Goal: Transaction & Acquisition: Book appointment/travel/reservation

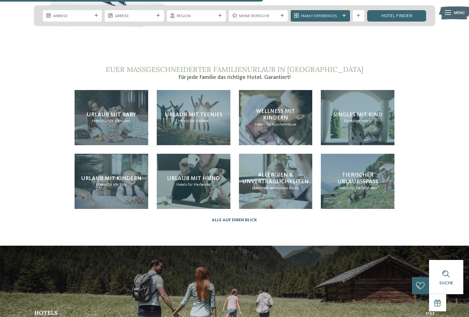
scroll to position [1292, 0]
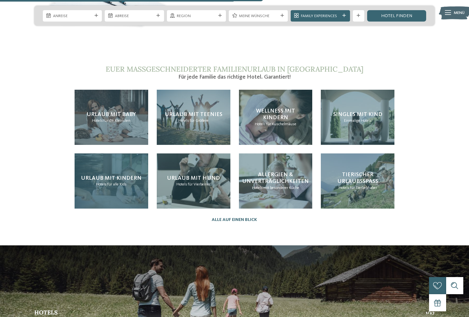
click at [117, 182] on span "für alle Kids" at bounding box center [116, 184] width 19 height 4
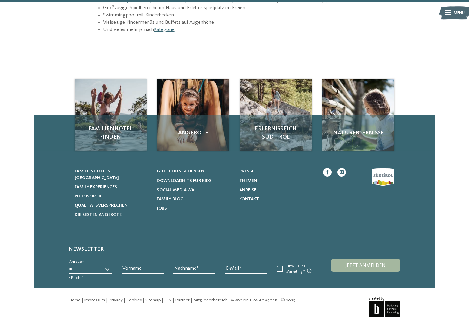
scroll to position [889, 0]
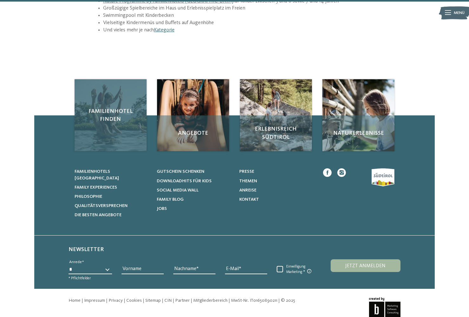
click at [113, 97] on div "Familienhotel finden" at bounding box center [111, 115] width 72 height 72
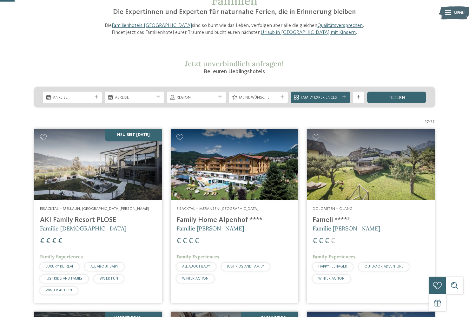
scroll to position [61, 0]
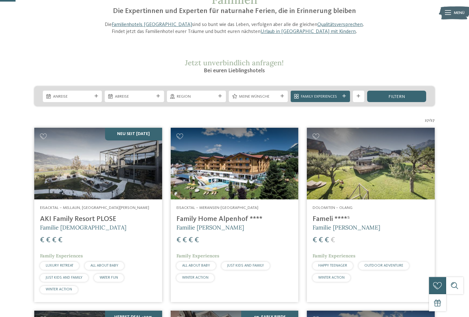
click at [176, 240] on span "€" at bounding box center [178, 241] width 4 height 8
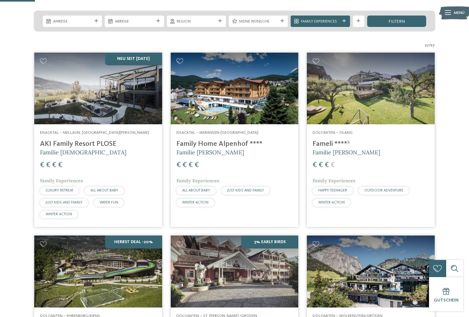
scroll to position [140, 0]
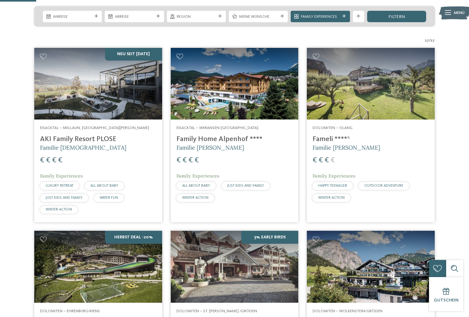
click at [85, 101] on img at bounding box center [98, 84] width 128 height 72
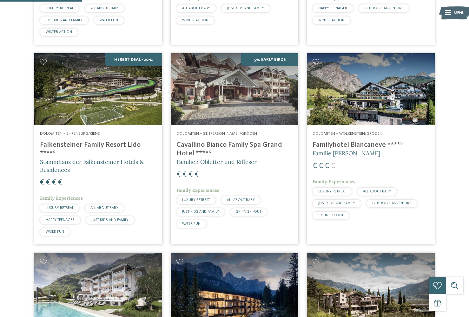
scroll to position [323, 0]
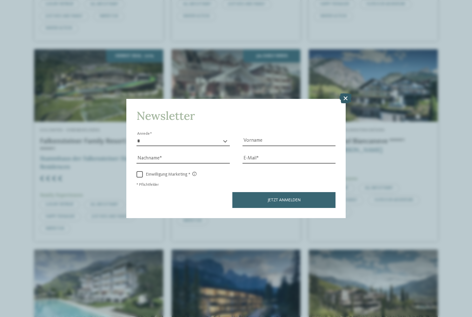
click at [348, 94] on icon at bounding box center [345, 99] width 12 height 10
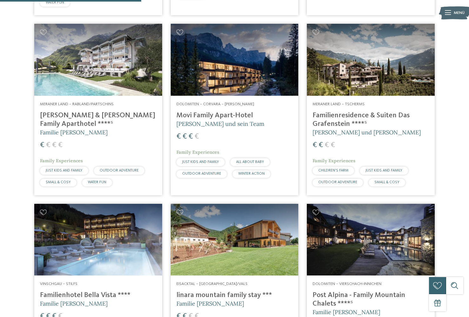
scroll to position [548, 0]
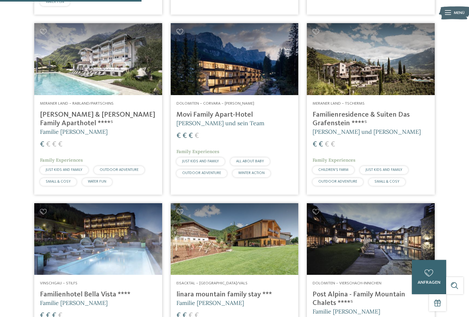
click at [218, 111] on h4 "Movi Family Apart-Hotel" at bounding box center [234, 115] width 116 height 9
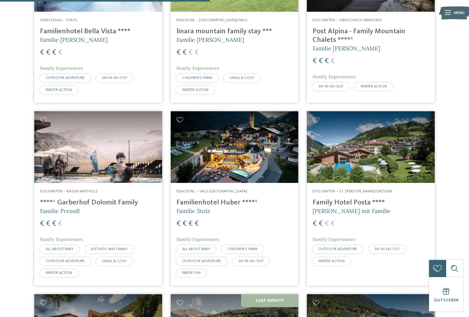
scroll to position [811, 0]
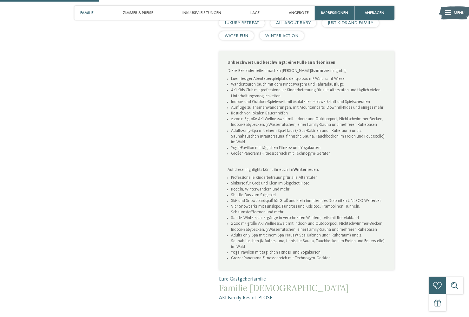
scroll to position [412, 0]
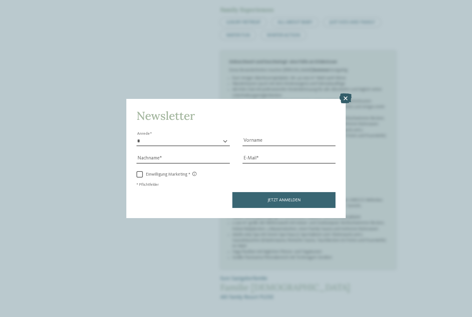
click at [345, 94] on icon at bounding box center [345, 99] width 12 height 10
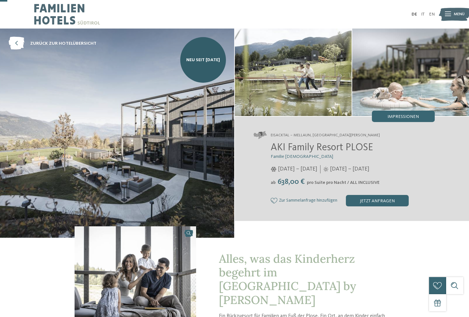
scroll to position [0, 0]
click at [34, 28] on div "DE IT EN" at bounding box center [234, 14] width 469 height 29
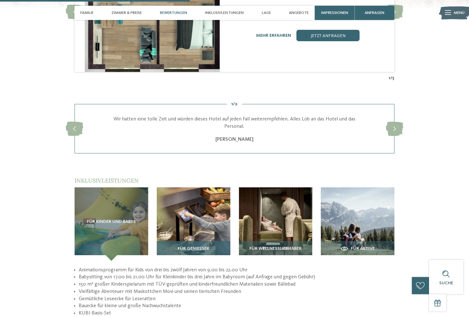
scroll to position [801, 0]
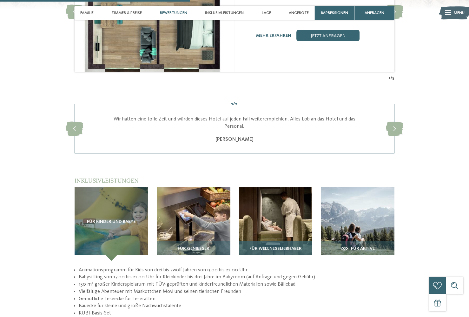
click at [258, 201] on img at bounding box center [276, 224] width 74 height 74
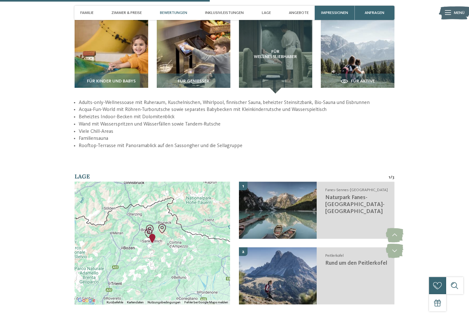
scroll to position [774, 0]
